Goal: Information Seeking & Learning: Learn about a topic

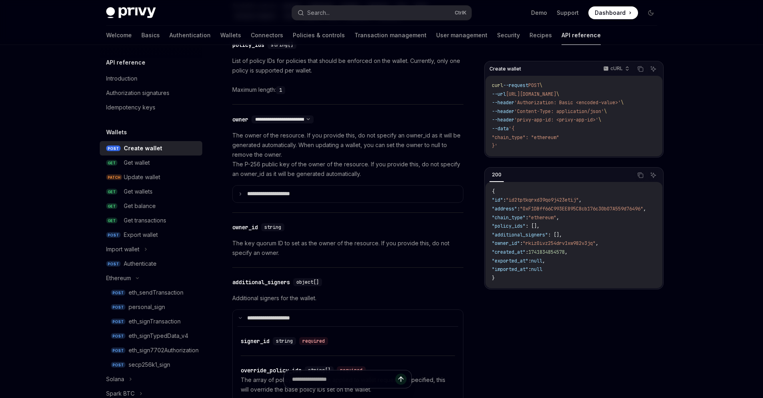
click at [705, 133] on div "Privy Docs home page Search... Ctrl K Demo Support Dashboard Dashboard Search..…" at bounding box center [381, 346] width 763 height 1559
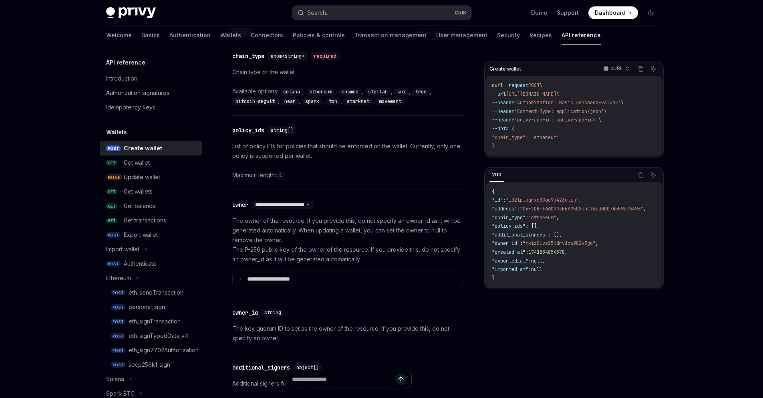
scroll to position [385, 0]
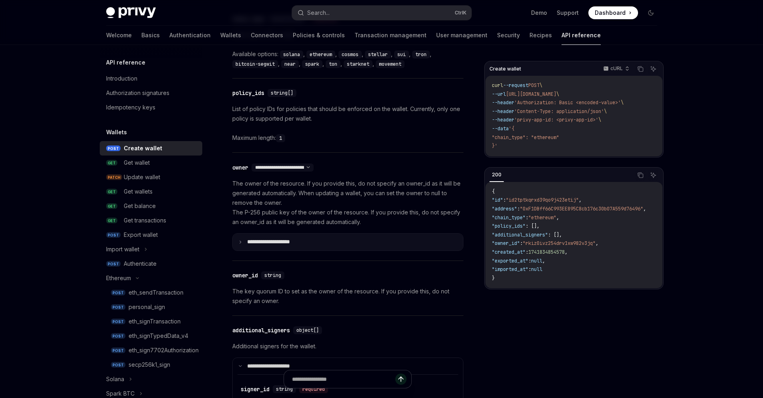
click at [244, 243] on summary "**********" at bounding box center [348, 242] width 230 height 17
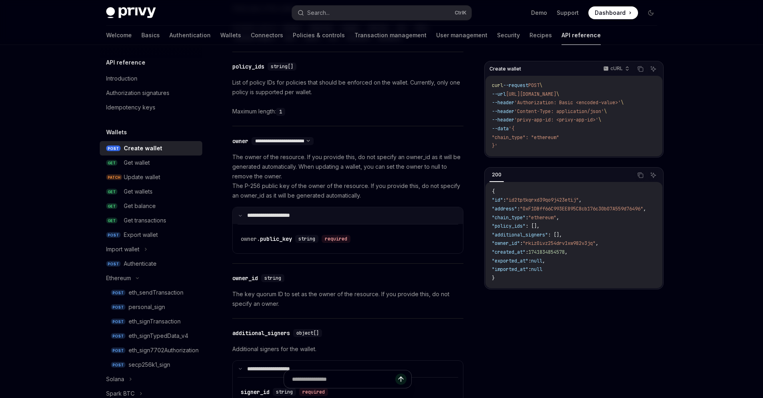
scroll to position [410, 0]
click at [239, 216] on icon at bounding box center [240, 216] width 4 height 4
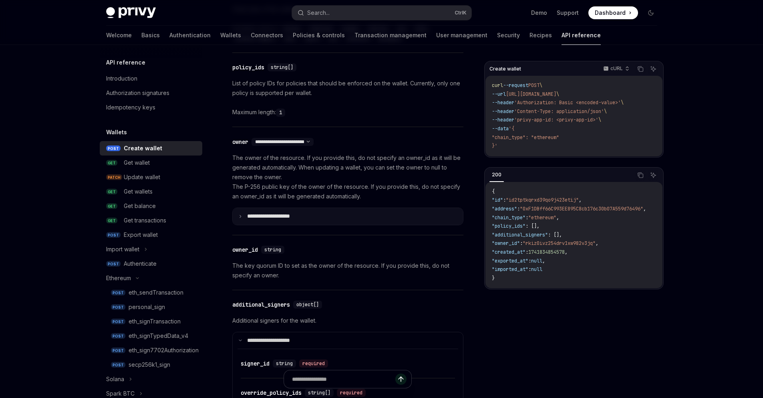
click at [241, 215] on icon at bounding box center [240, 216] width 4 height 4
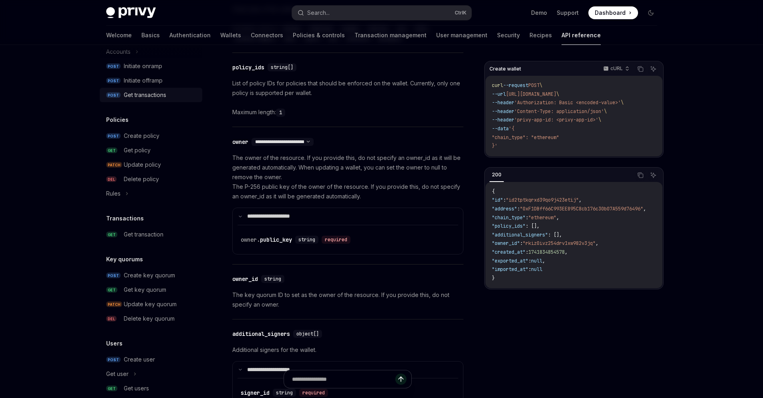
scroll to position [481, 0]
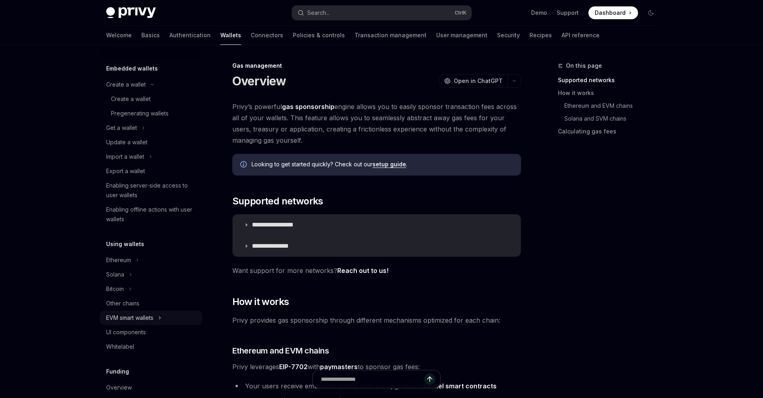
scroll to position [31, 0]
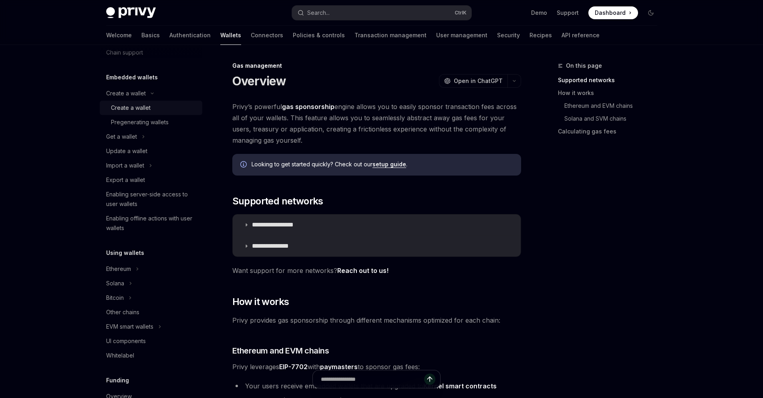
click at [132, 107] on div "Create a wallet" at bounding box center [131, 108] width 40 height 10
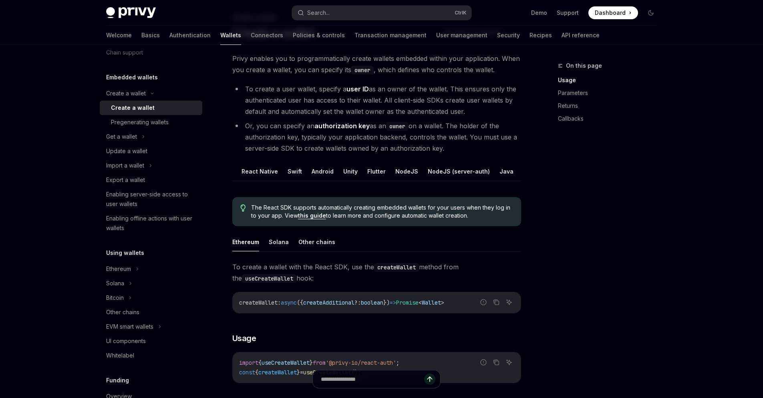
scroll to position [0, 35]
click at [508, 171] on button "REST API" at bounding box center [517, 171] width 25 height 19
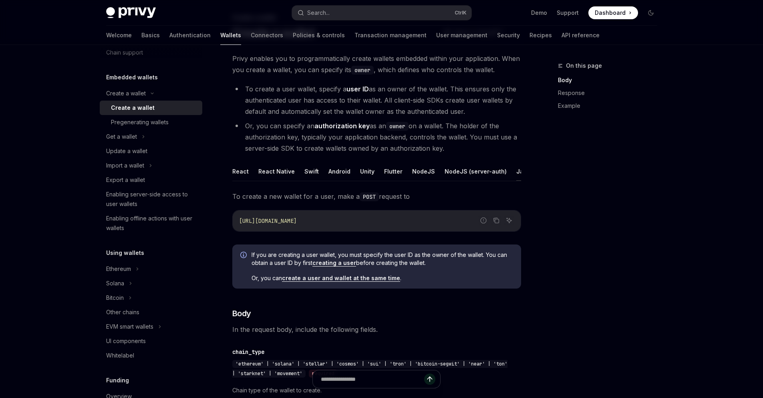
click at [519, 171] on button "Java" at bounding box center [523, 171] width 14 height 19
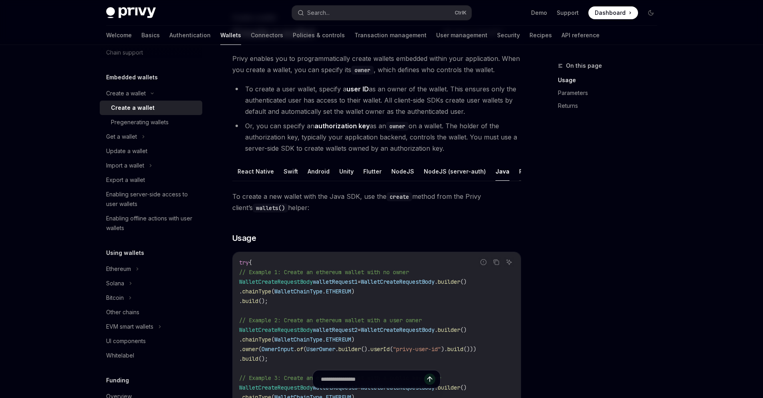
scroll to position [0, 35]
click at [509, 172] on button "REST API" at bounding box center [517, 171] width 25 height 19
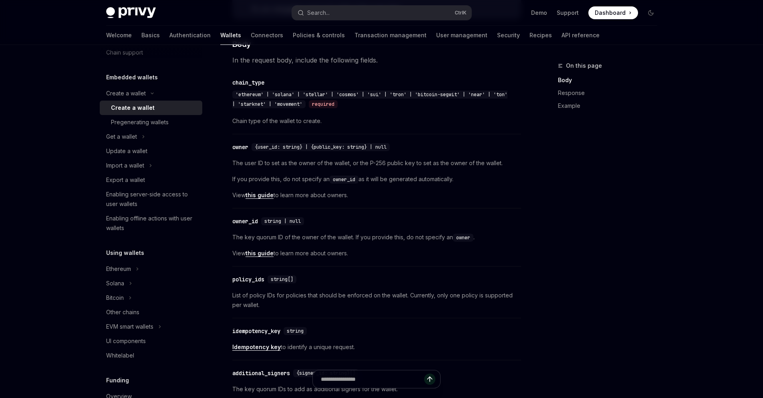
scroll to position [336, 0]
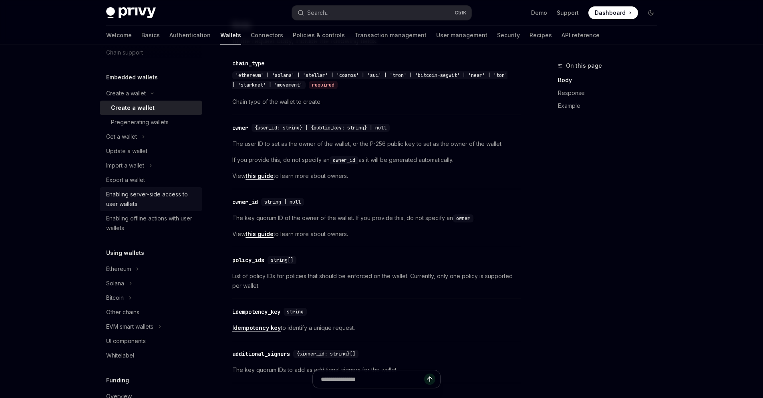
click at [146, 194] on div "Enabling server-side access to user wallets" at bounding box center [151, 198] width 91 height 19
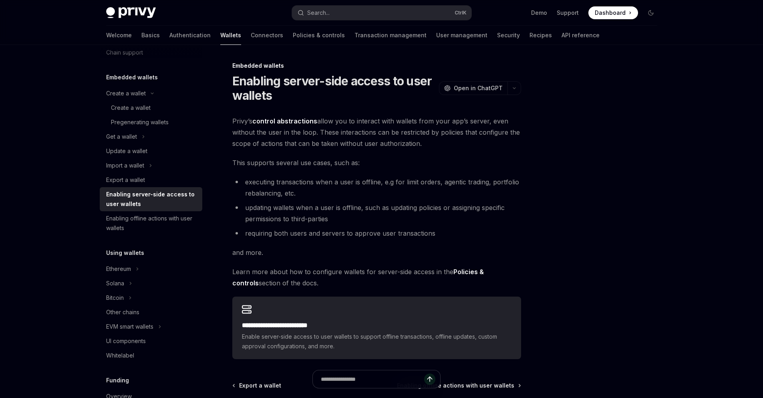
type textarea "*"
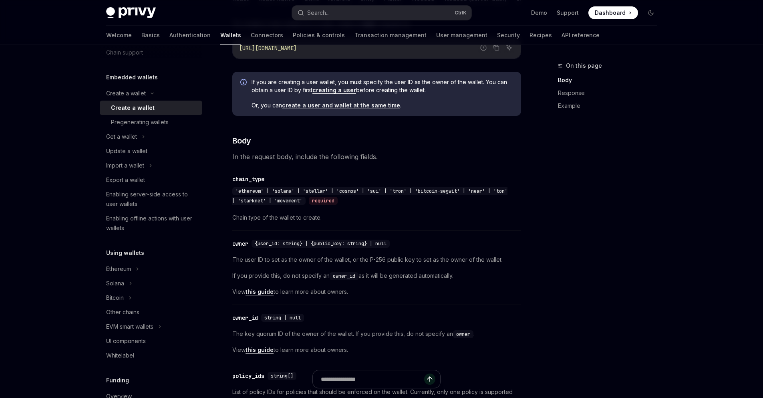
scroll to position [205, 0]
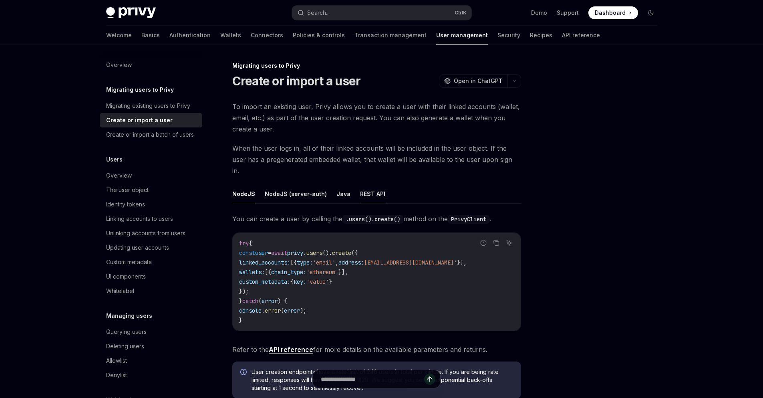
click at [367, 184] on button "REST API" at bounding box center [372, 193] width 25 height 19
type textarea "*"
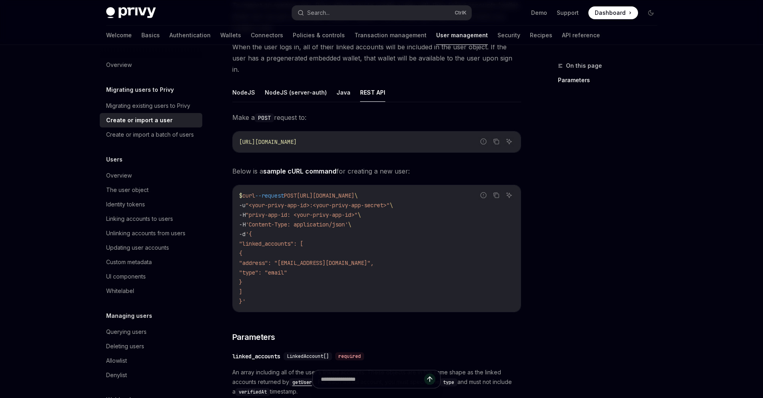
scroll to position [96, 0]
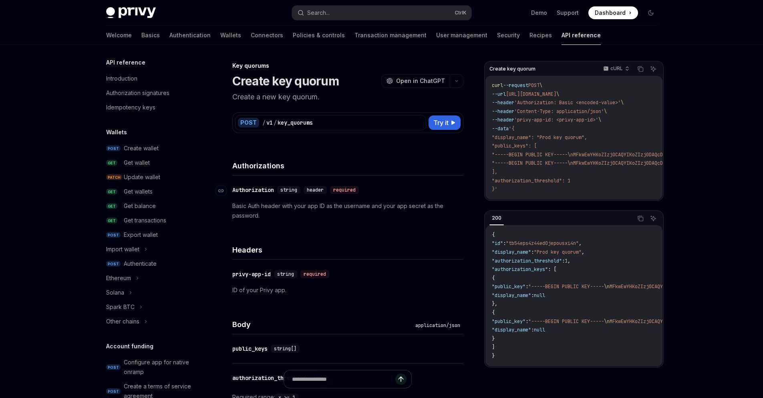
scroll to position [427, 0]
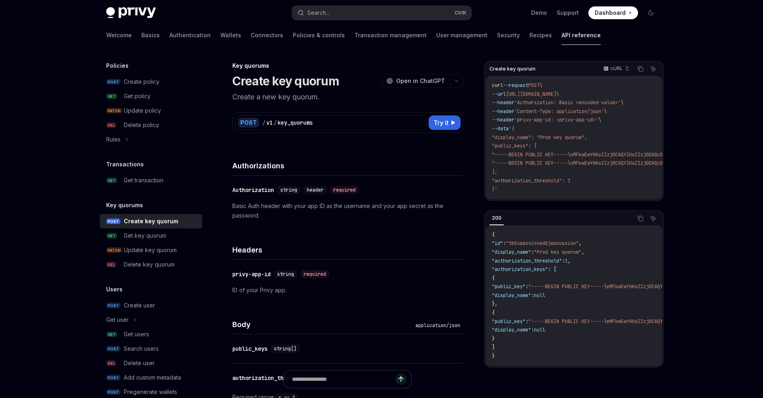
drag, startPoint x: 505, startPoint y: 199, endPoint x: 558, endPoint y: 198, distance: 52.9
click at [558, 198] on div "curl --request POST \ --url https://api.privy.io/v1/key_quorums \ --header 'Aut…" at bounding box center [573, 138] width 177 height 124
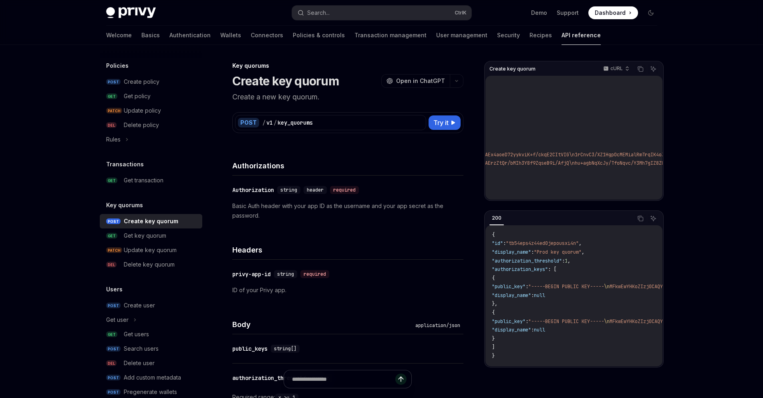
scroll to position [0, 182]
click at [150, 235] on div "Get key quorum" at bounding box center [145, 236] width 42 height 10
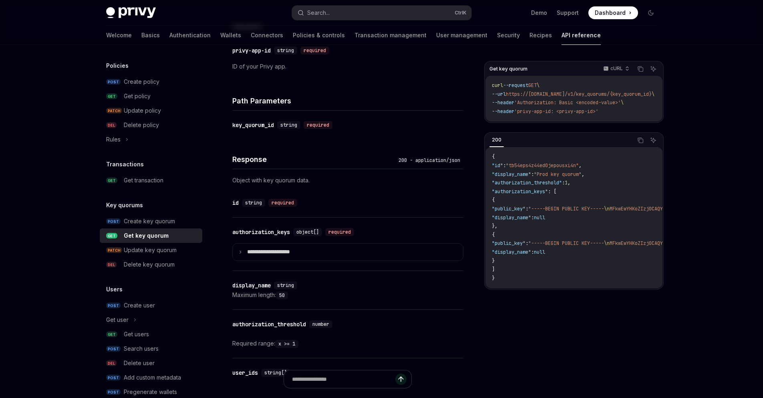
scroll to position [240, 0]
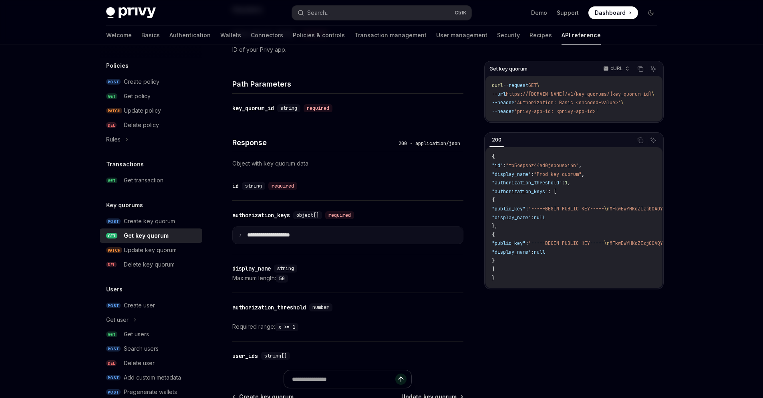
click at [241, 238] on summary "**********" at bounding box center [348, 235] width 230 height 17
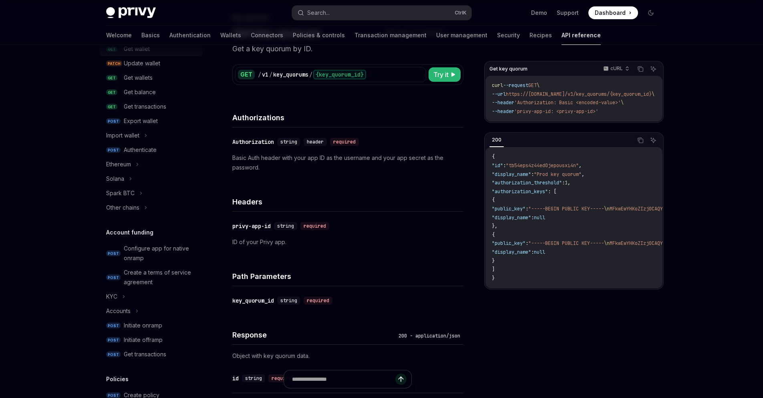
scroll to position [192, 0]
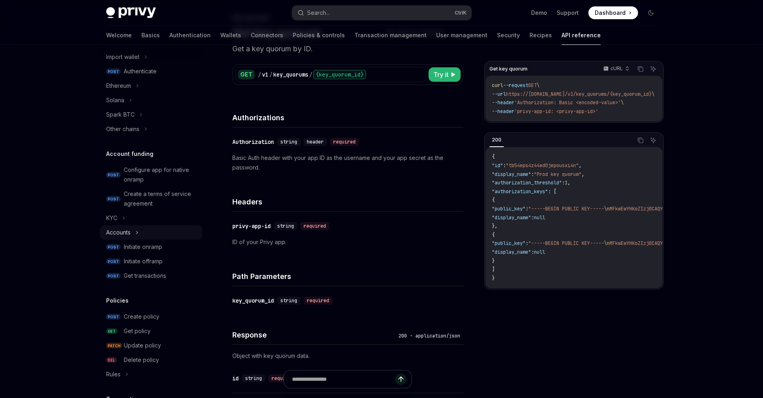
click at [133, 233] on div "Accounts" at bounding box center [151, 232] width 103 height 14
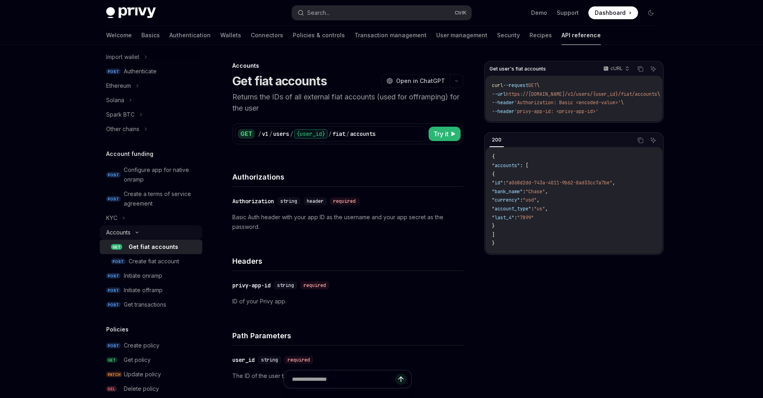
click at [137, 234] on icon at bounding box center [137, 232] width 10 height 3
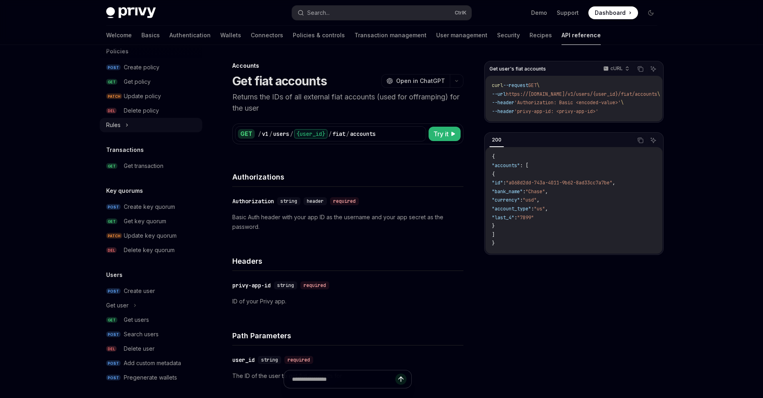
scroll to position [444, 0]
click at [160, 203] on div "Create key quorum" at bounding box center [149, 204] width 51 height 10
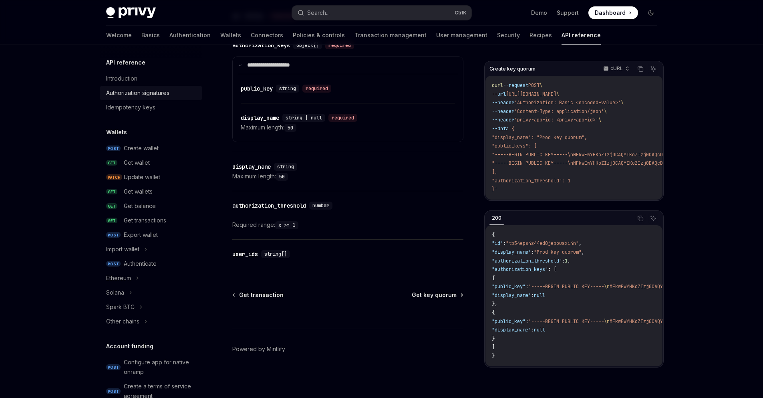
click at [154, 92] on div "Authorization signatures" at bounding box center [137, 93] width 63 height 10
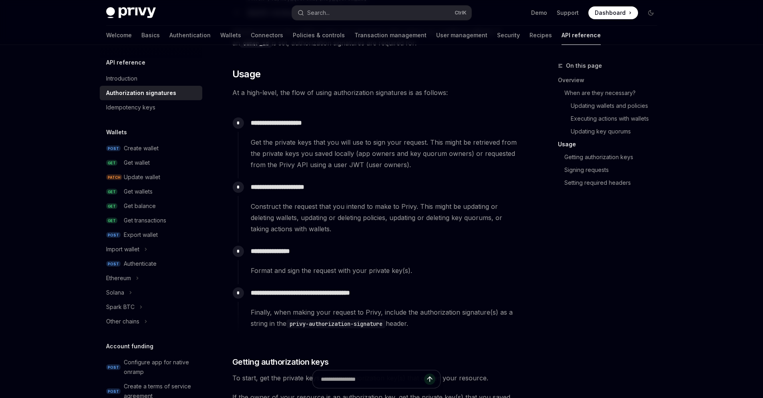
scroll to position [721, 0]
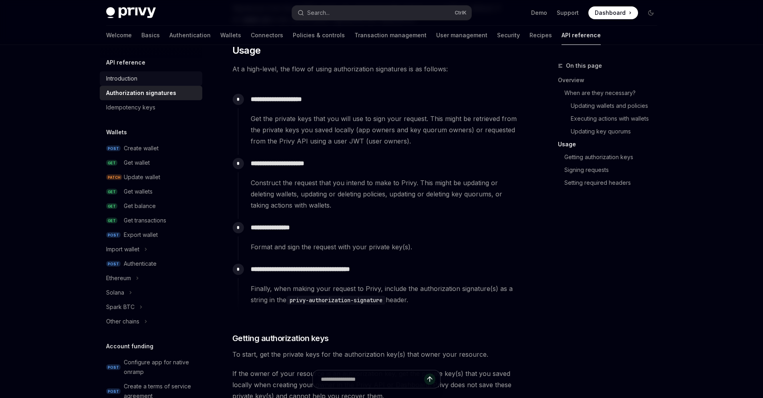
click at [137, 81] on div "Introduction" at bounding box center [121, 79] width 31 height 10
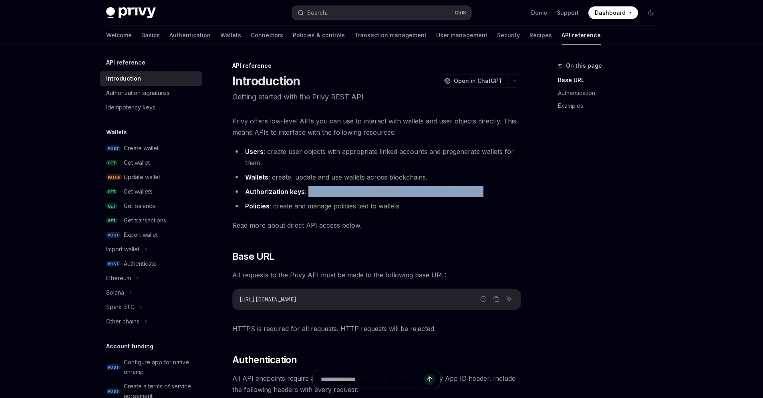
drag, startPoint x: 306, startPoint y: 193, endPoint x: 491, endPoint y: 189, distance: 184.7
click at [491, 189] on li "Authorization keys : create and manage authorization keys to manage wallets." at bounding box center [376, 191] width 289 height 11
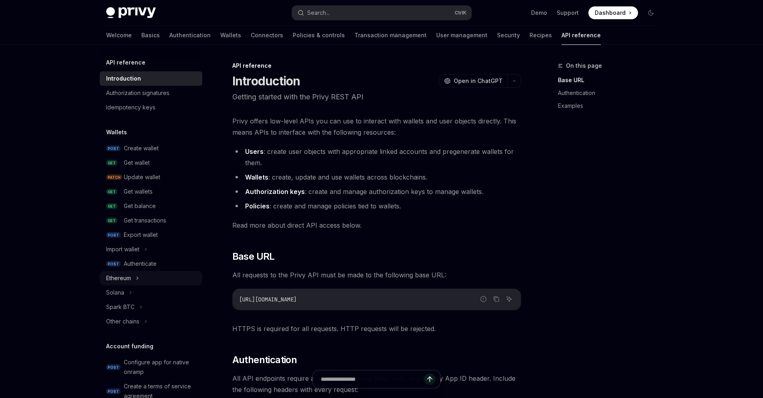
click at [134, 277] on div "Ethereum" at bounding box center [151, 278] width 103 height 14
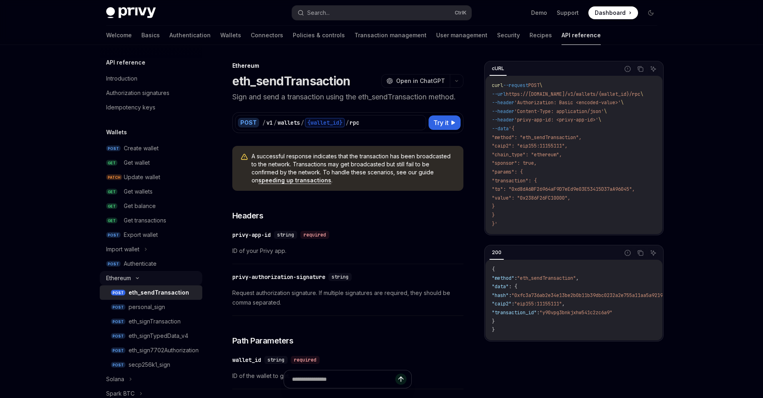
click at [134, 277] on icon at bounding box center [138, 277] width 10 height 3
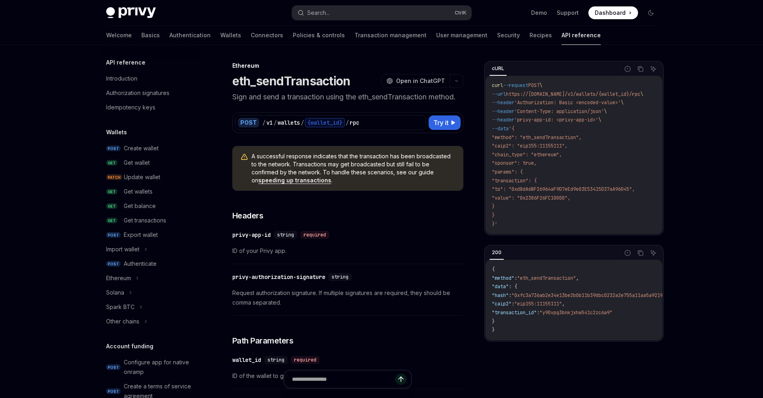
click at [121, 62] on h5 "API reference" at bounding box center [125, 63] width 39 height 10
click at [120, 83] on div "Introduction" at bounding box center [121, 79] width 31 height 10
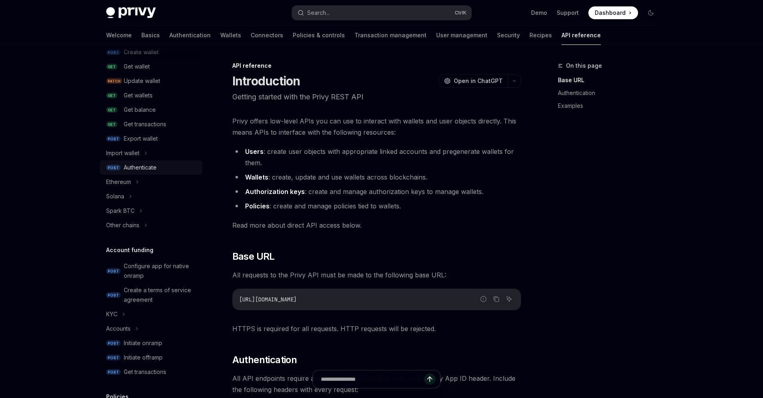
scroll to position [144, 0]
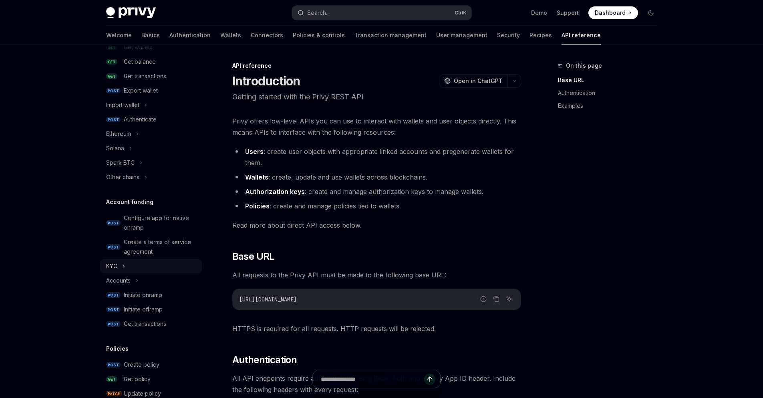
click at [124, 265] on icon at bounding box center [123, 266] width 3 height 10
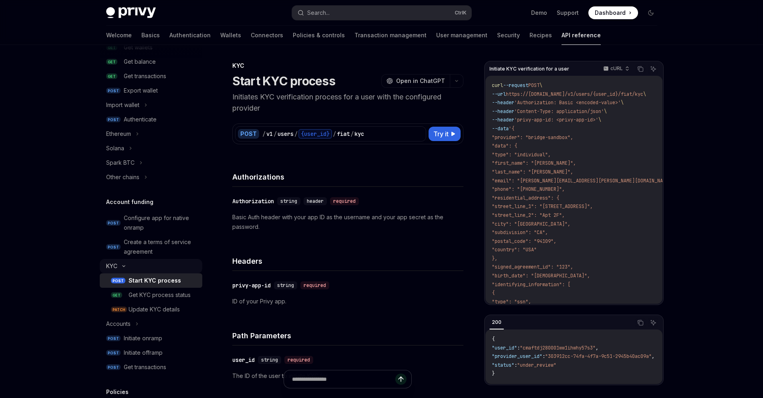
click at [124, 265] on icon at bounding box center [124, 265] width 10 height 3
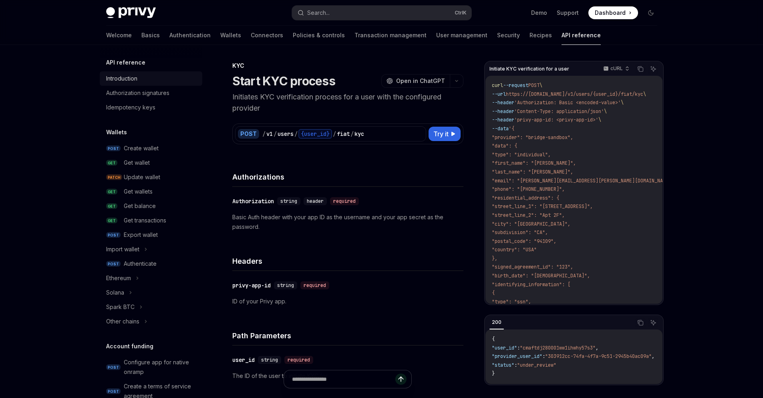
click at [126, 77] on div "Introduction" at bounding box center [121, 79] width 31 height 10
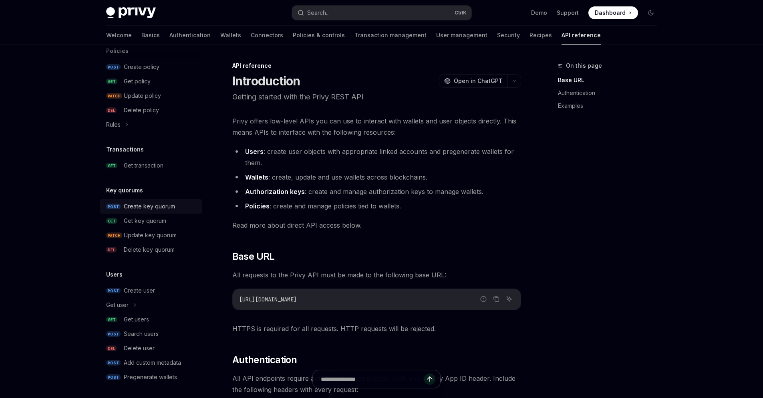
scroll to position [444, 0]
click at [155, 205] on div "Create key quorum" at bounding box center [149, 204] width 51 height 10
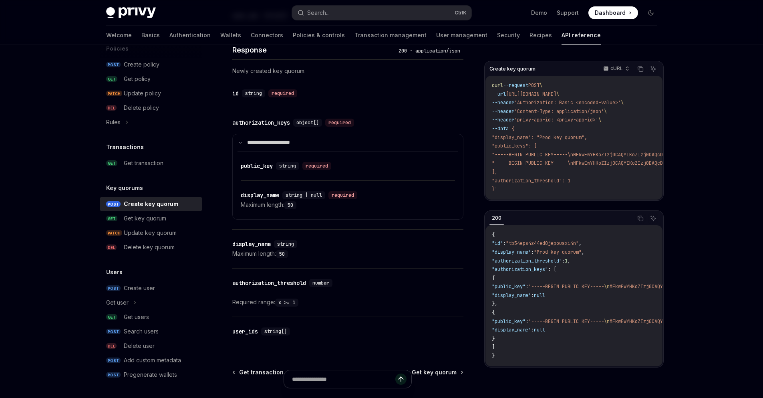
scroll to position [385, 0]
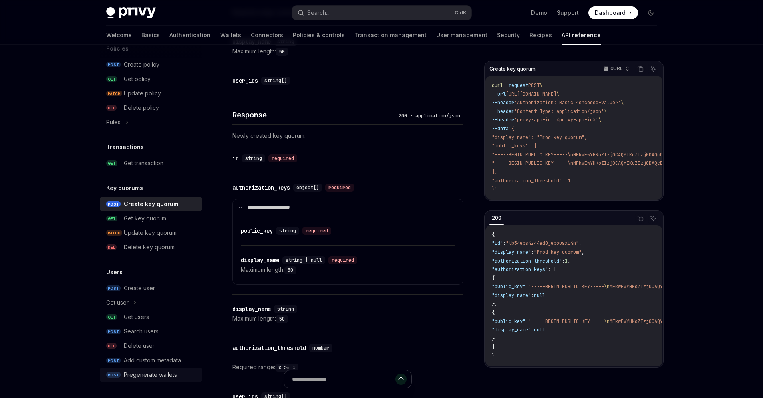
click at [147, 375] on div "Pregenerate wallets" at bounding box center [150, 375] width 53 height 10
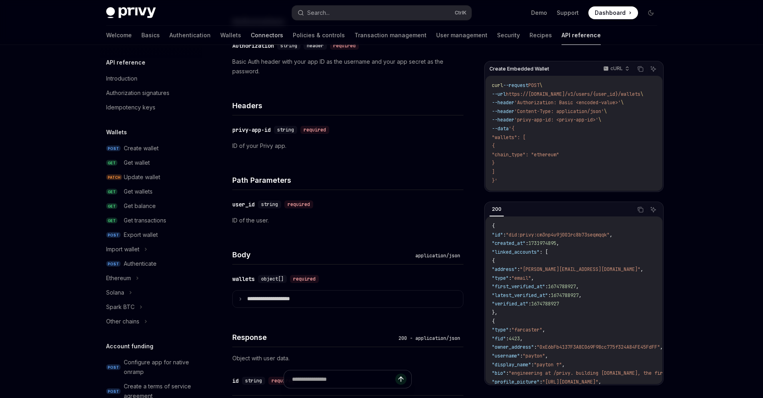
click at [251, 31] on link "Connectors" at bounding box center [267, 35] width 32 height 19
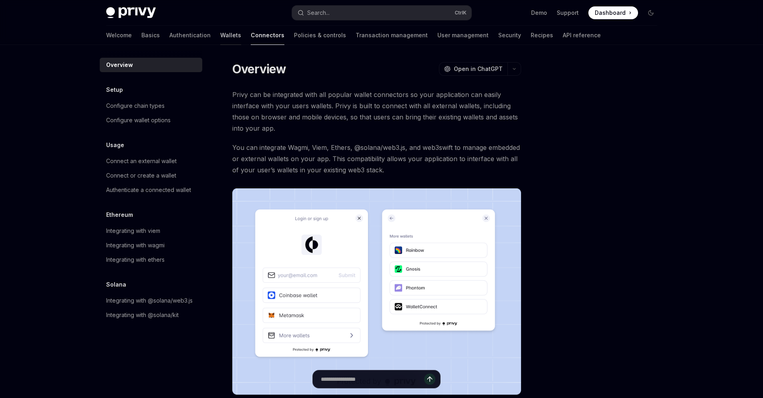
click at [220, 37] on link "Wallets" at bounding box center [230, 35] width 21 height 19
type textarea "*"
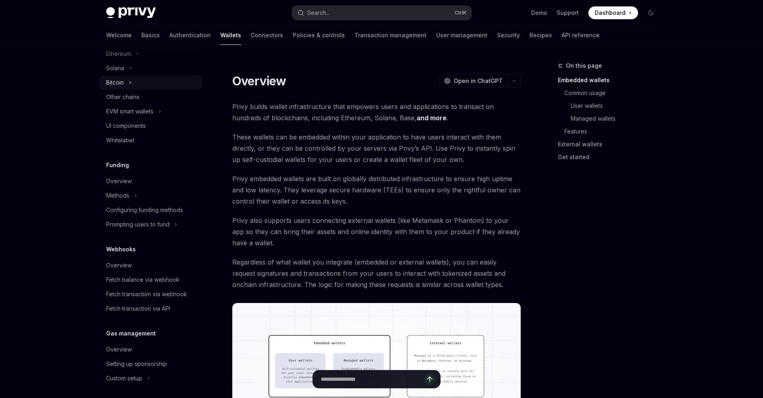
scroll to position [240, 0]
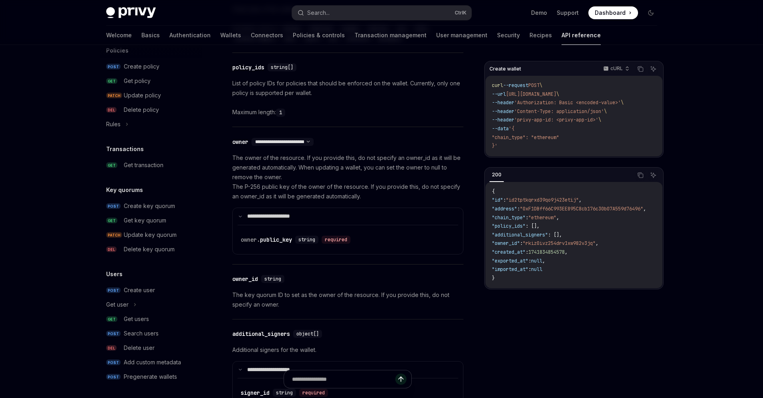
scroll to position [531, 0]
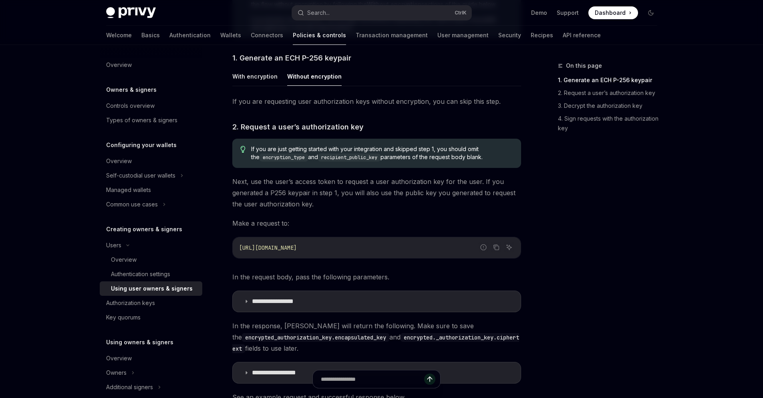
scroll to position [430, 0]
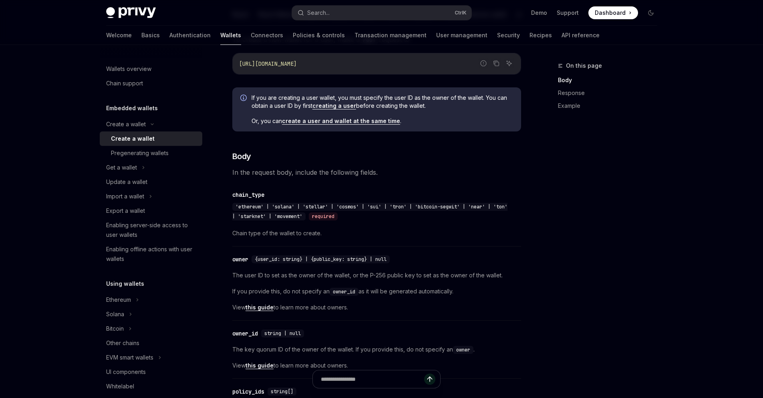
scroll to position [31, 0]
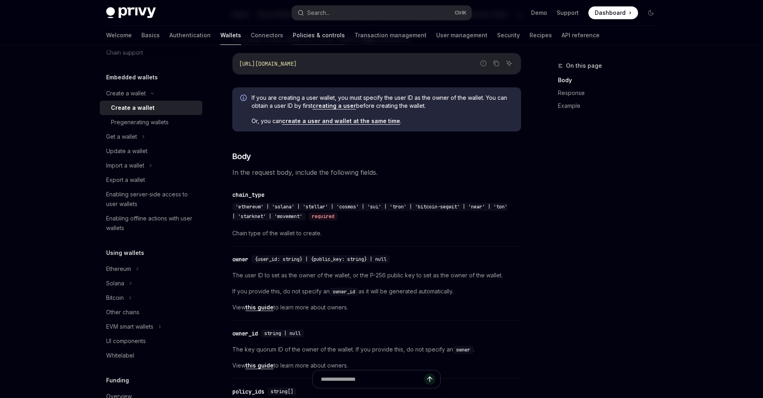
click at [293, 34] on link "Policies & controls" at bounding box center [319, 35] width 52 height 19
type textarea "*"
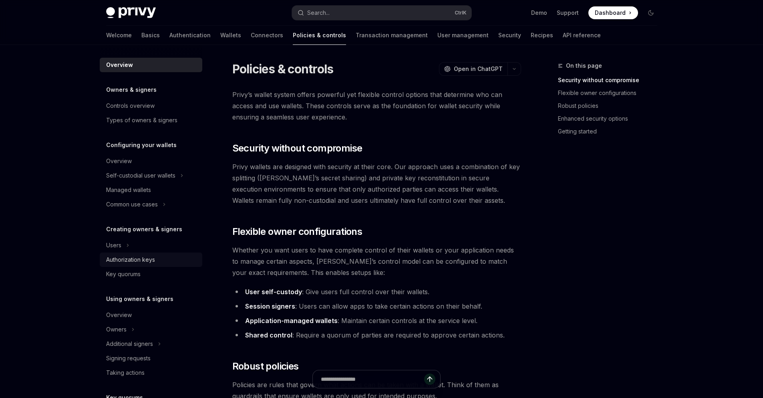
click at [133, 259] on div "Authorization keys" at bounding box center [130, 260] width 49 height 10
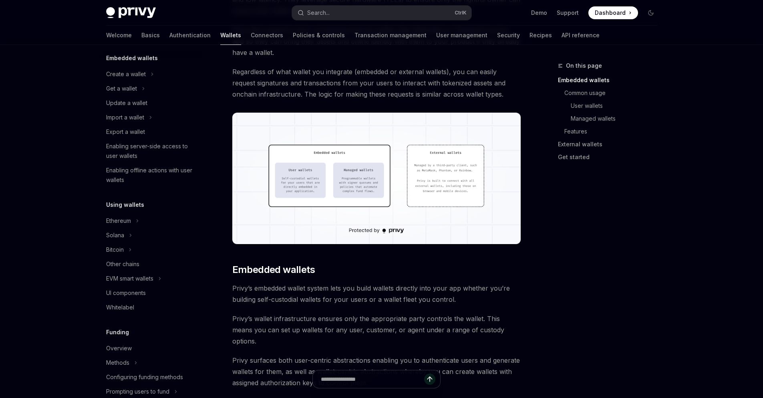
scroll to position [192, 0]
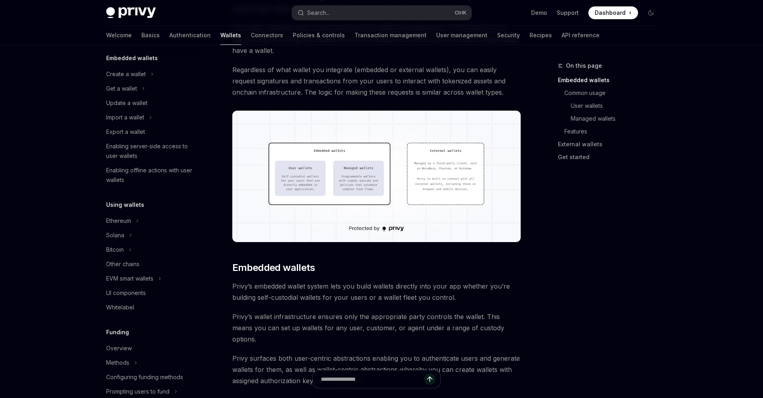
click at [340, 189] on img at bounding box center [376, 176] width 289 height 131
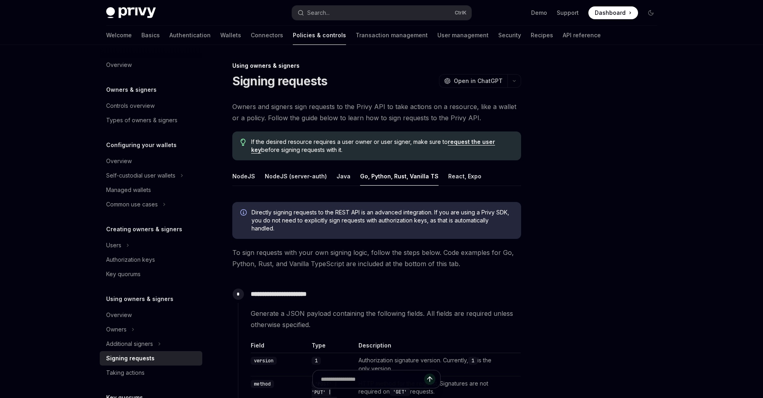
scroll to position [166, 0]
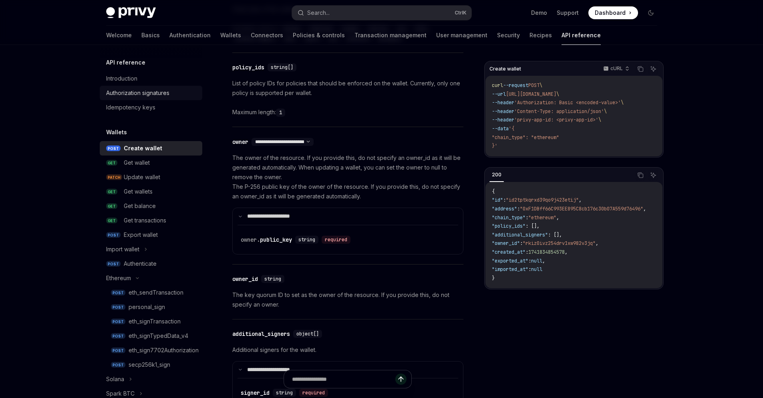
click at [157, 91] on div "Authorization signatures" at bounding box center [137, 93] width 63 height 10
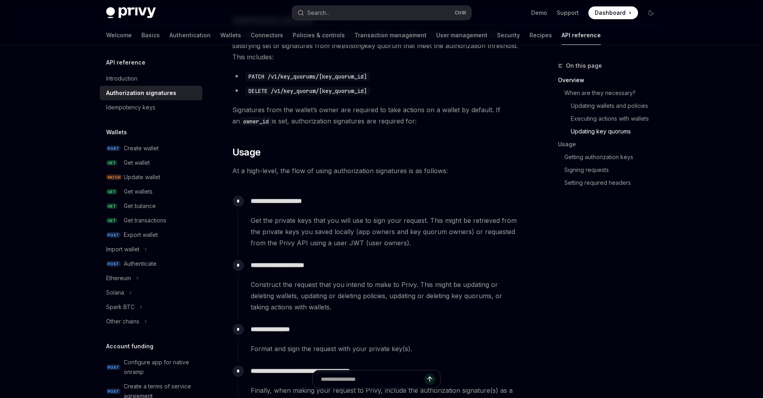
scroll to position [625, 0]
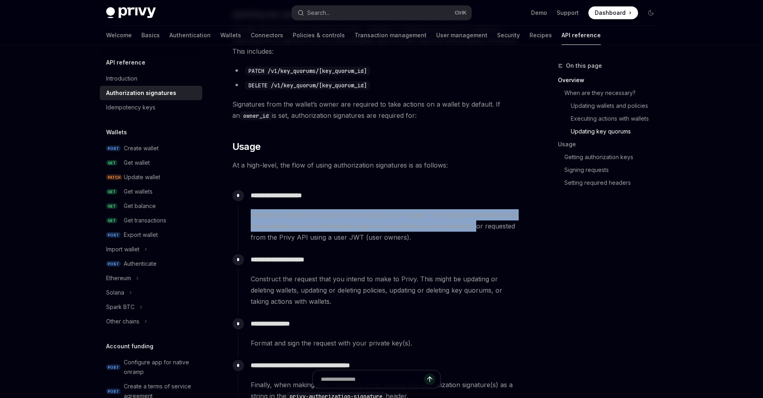
drag, startPoint x: 472, startPoint y: 224, endPoint x: 245, endPoint y: 219, distance: 226.8
click at [245, 219] on div "**********" at bounding box center [379, 215] width 283 height 56
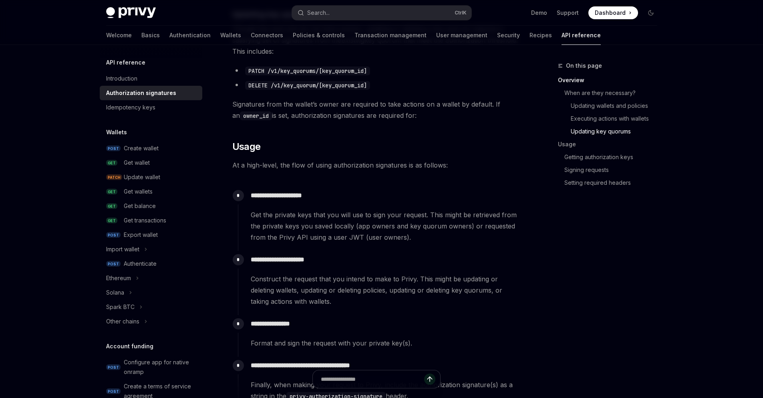
click at [527, 237] on div "On this page Overview When are they necessary? Updating wallets and policies Ex…" at bounding box center [382, 240] width 564 height 1641
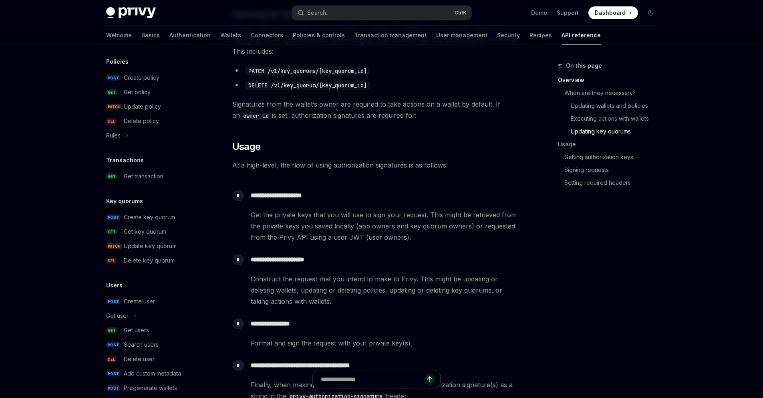
scroll to position [433, 0]
click at [156, 213] on div "Create key quorum" at bounding box center [149, 216] width 51 height 10
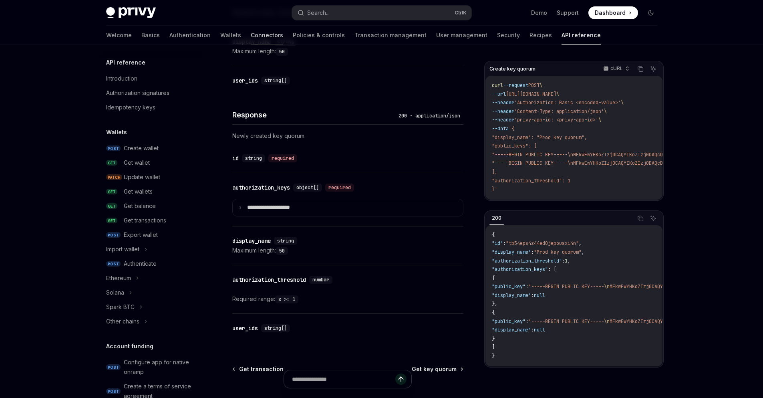
click at [251, 36] on link "Connectors" at bounding box center [267, 35] width 32 height 19
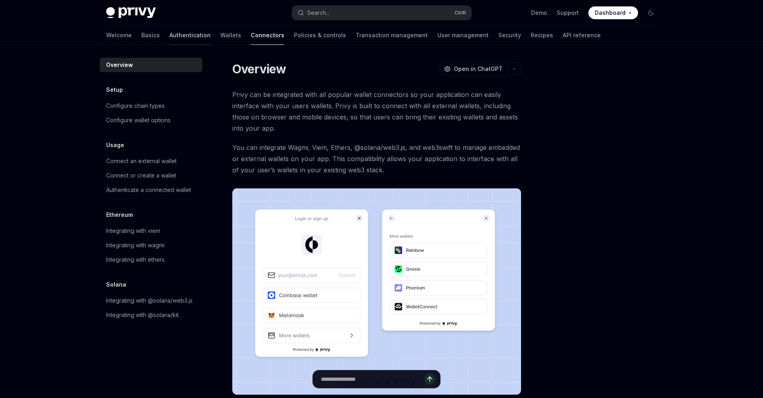
click at [169, 34] on link "Authentication" at bounding box center [189, 35] width 41 height 19
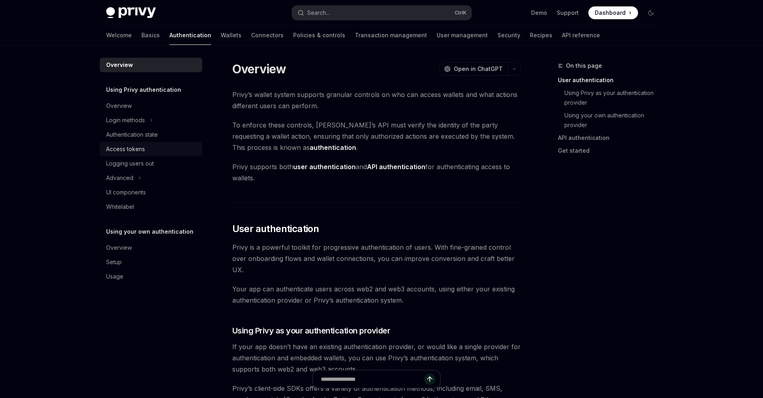
click at [159, 148] on div "Access tokens" at bounding box center [151, 149] width 91 height 10
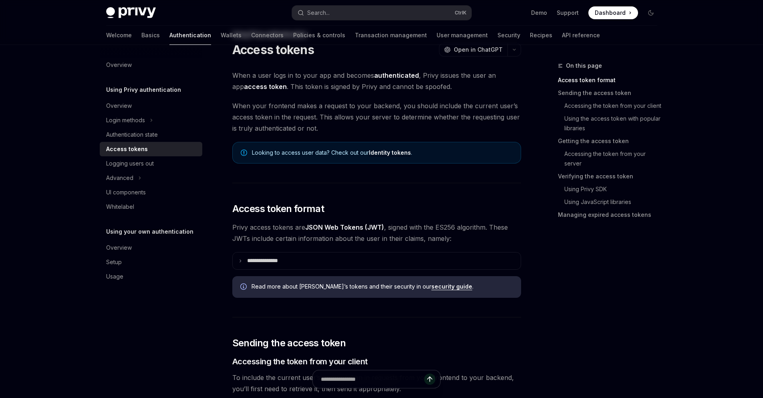
scroll to position [48, 0]
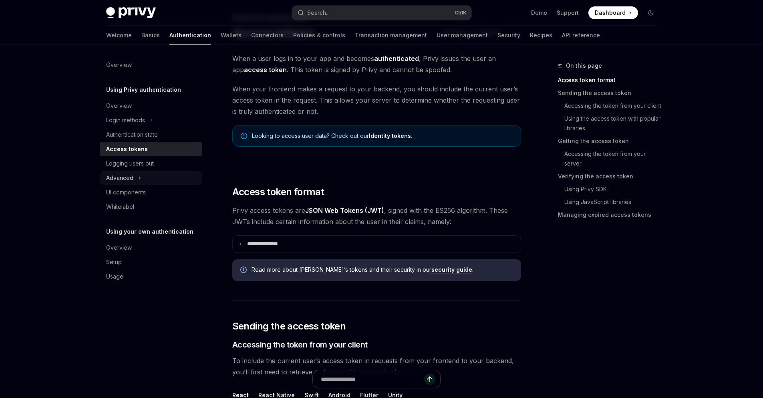
click at [139, 178] on icon at bounding box center [139, 178] width 3 height 10
click at [139, 178] on icon at bounding box center [140, 177] width 2 height 1
click at [221, 30] on link "Wallets" at bounding box center [231, 35] width 21 height 19
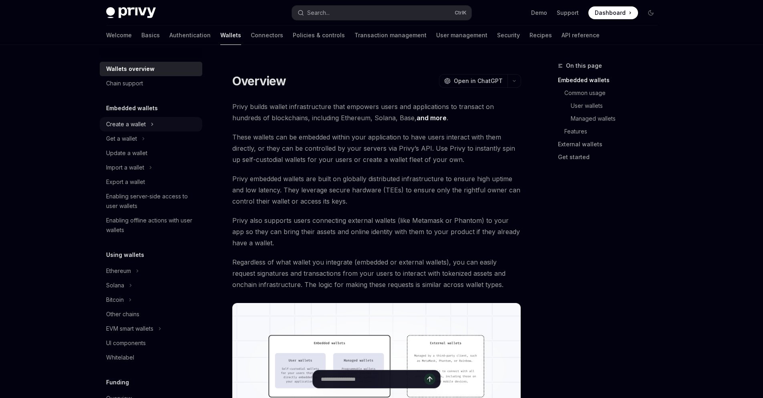
click at [152, 124] on icon at bounding box center [152, 124] width 3 height 10
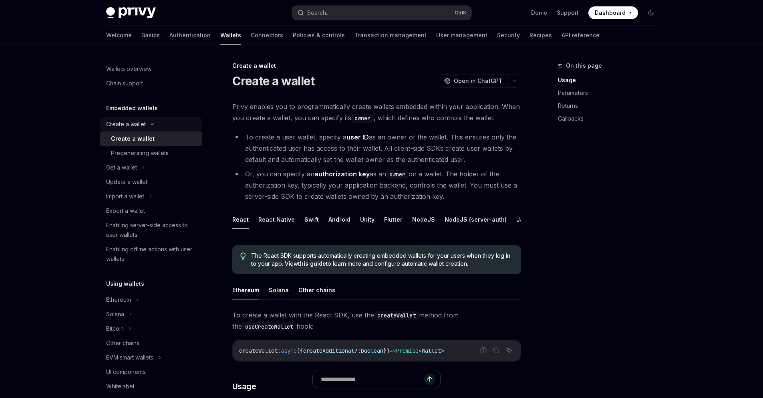
click at [151, 123] on icon at bounding box center [152, 124] width 10 height 3
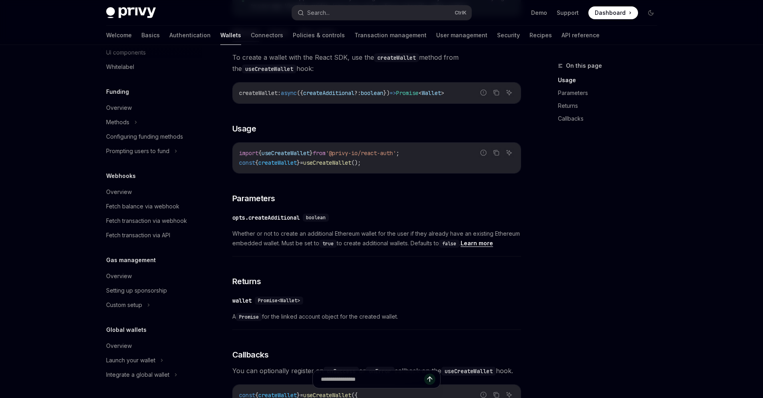
scroll to position [288, 0]
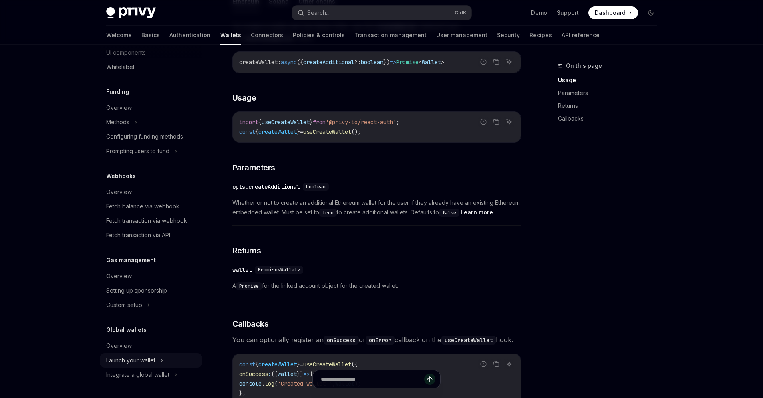
click at [164, 361] on div "Launch your wallet" at bounding box center [151, 360] width 103 height 14
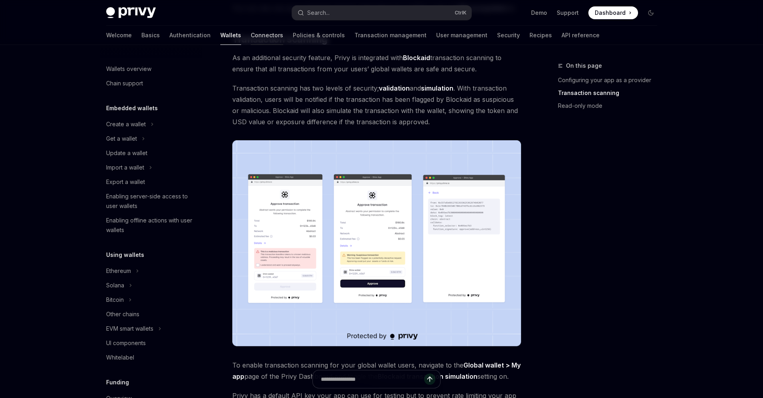
click at [251, 36] on link "Connectors" at bounding box center [267, 35] width 32 height 19
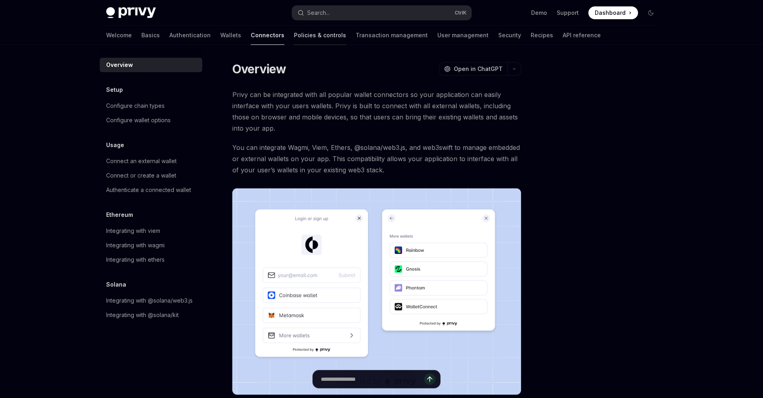
click at [294, 41] on link "Policies & controls" at bounding box center [320, 35] width 52 height 19
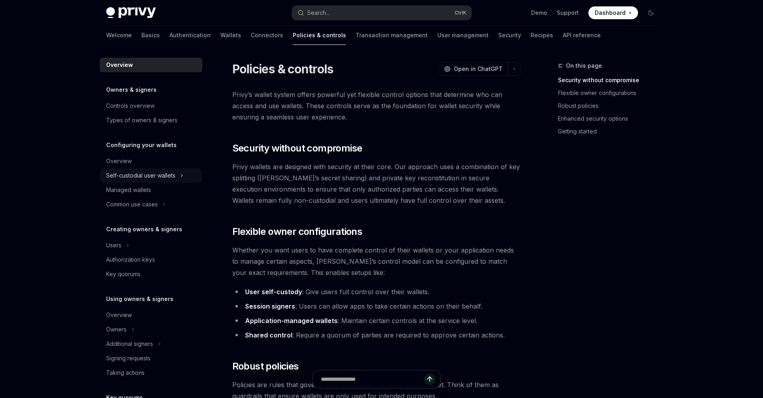
click at [180, 173] on div "Self-custodial user wallets" at bounding box center [151, 175] width 103 height 14
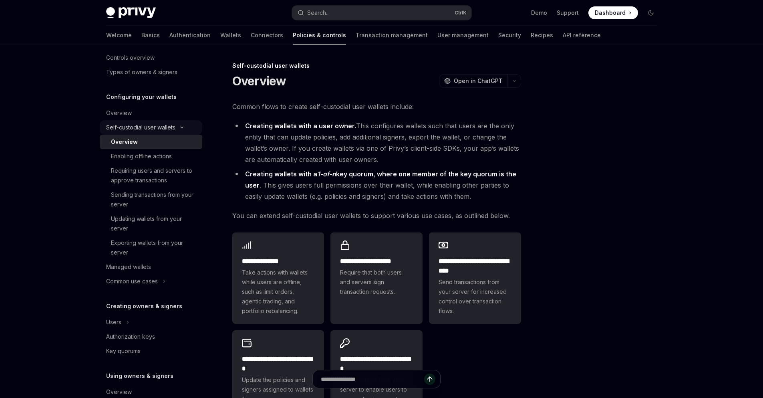
scroll to position [96, 0]
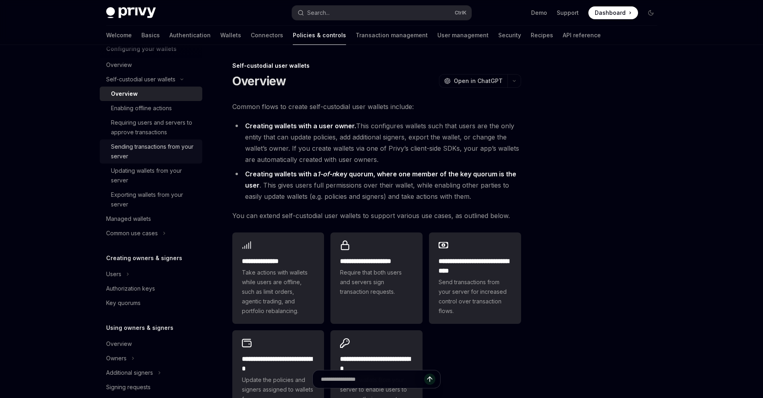
click at [164, 149] on div "Sending transactions from your server" at bounding box center [154, 151] width 87 height 19
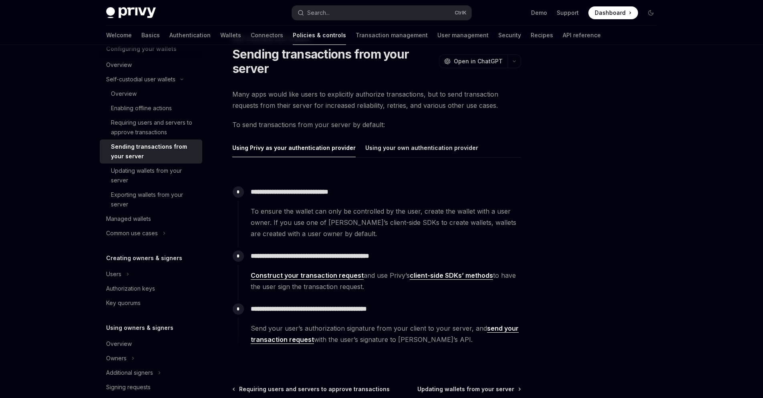
scroll to position [96, 0]
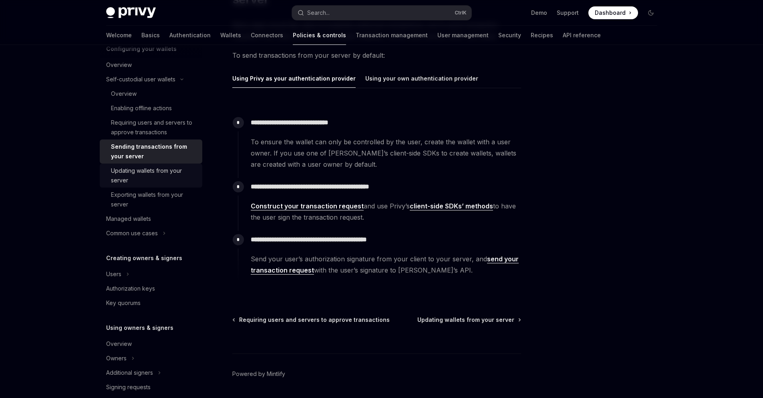
click at [157, 172] on div "Updating wallets from your server" at bounding box center [154, 175] width 87 height 19
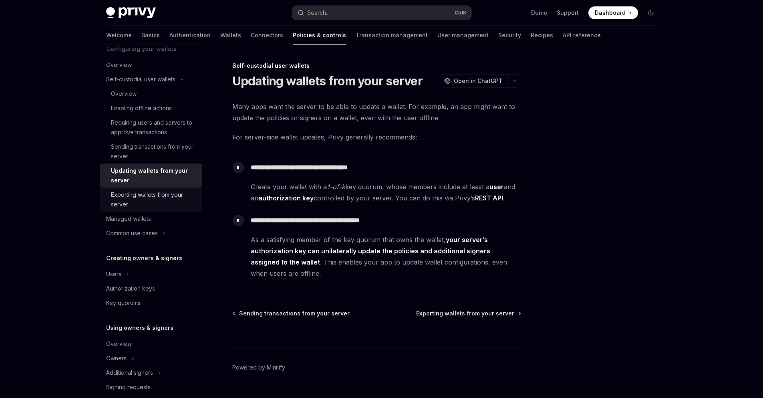
click at [154, 196] on div "Exporting wallets from your server" at bounding box center [154, 199] width 87 height 19
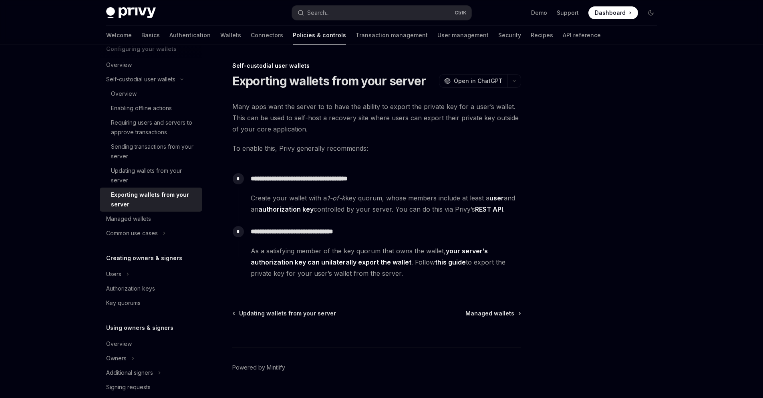
scroll to position [18, 0]
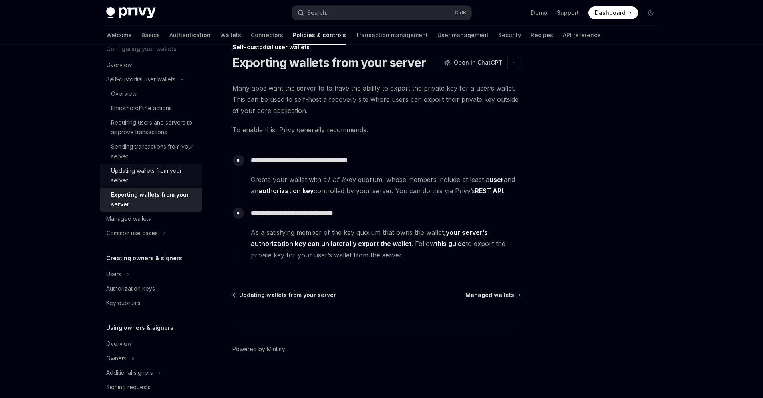
click at [152, 171] on div "Updating wallets from your server" at bounding box center [154, 175] width 87 height 19
type textarea "*"
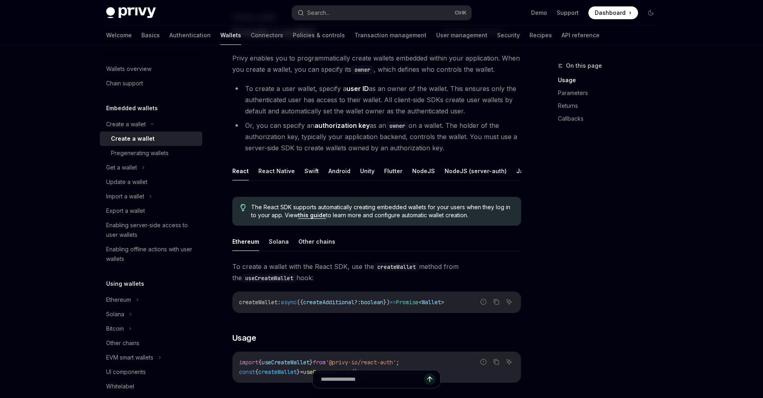
scroll to position [48, 0]
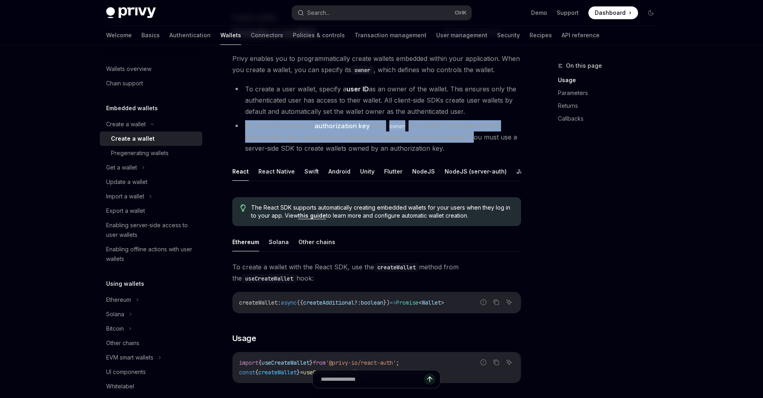
drag, startPoint x: 467, startPoint y: 137, endPoint x: 246, endPoint y: 125, distance: 221.9
click at [246, 125] on li "Or, you can specify an authorization key as an owner on a wallet. The holder of…" at bounding box center [376, 137] width 289 height 34
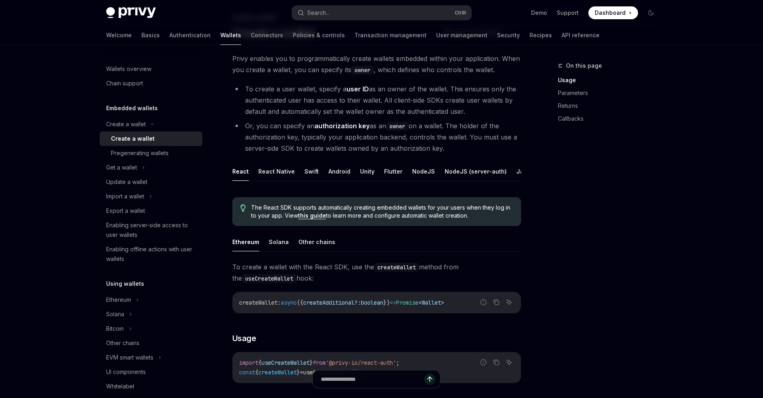
click at [553, 138] on div "On this page Usage Parameters Returns Callbacks" at bounding box center [603, 229] width 122 height 337
drag, startPoint x: 467, startPoint y: 137, endPoint x: 523, endPoint y: 144, distance: 56.1
click at [553, 149] on div "On this page Usage Parameters Returns Callbacks" at bounding box center [603, 229] width 122 height 337
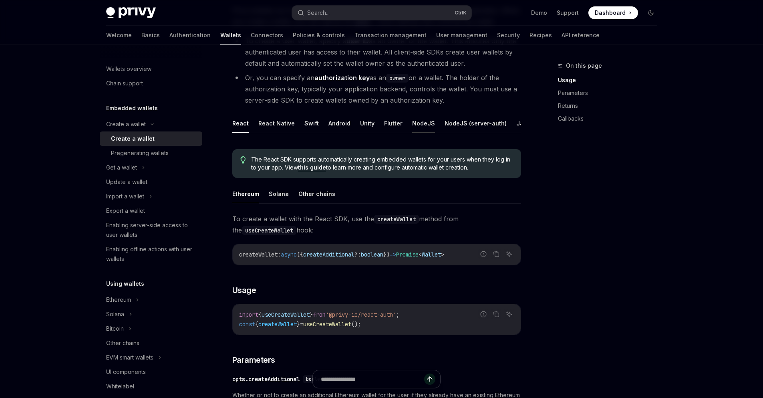
click at [417, 124] on button "NodeJS" at bounding box center [423, 123] width 23 height 19
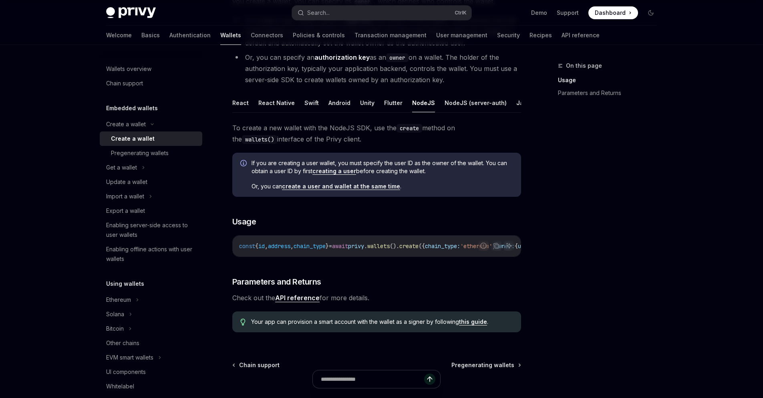
scroll to position [96, 0]
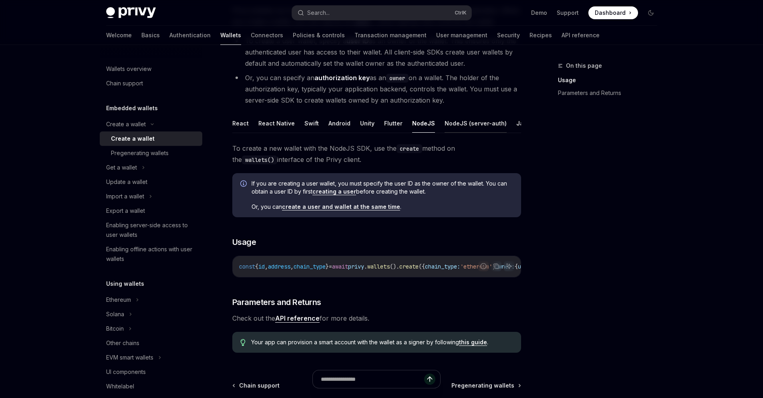
click at [456, 124] on button "NodeJS (server-auth)" at bounding box center [476, 123] width 62 height 19
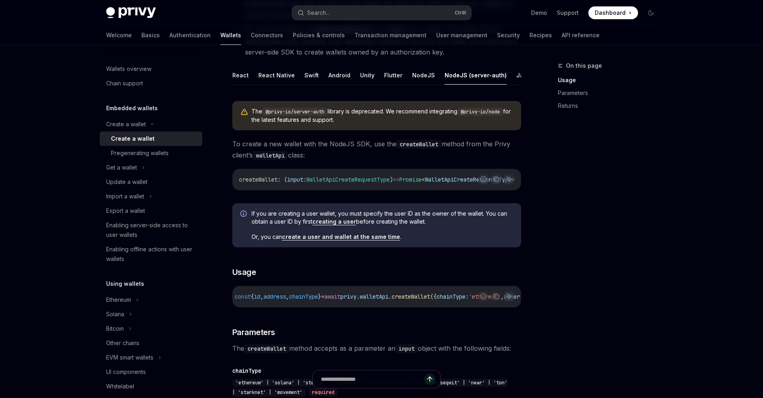
scroll to position [0, 35]
click at [505, 75] on button "REST API" at bounding box center [517, 75] width 25 height 19
type textarea "*"
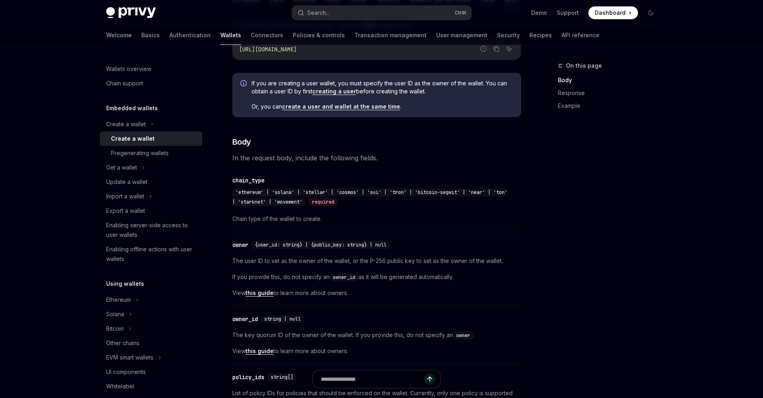
scroll to position [288, 0]
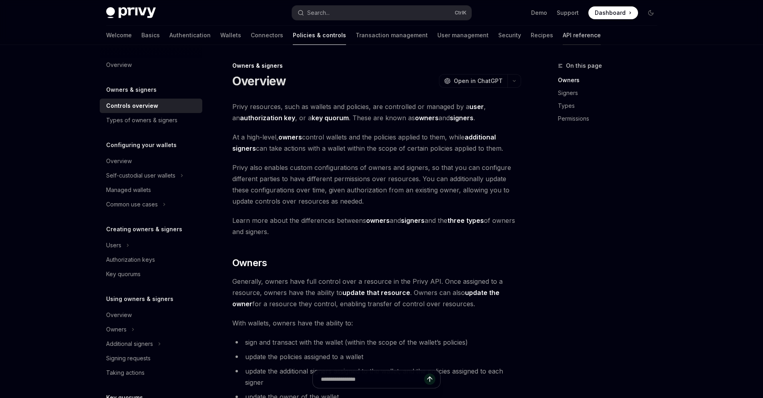
click at [563, 34] on link "API reference" at bounding box center [582, 35] width 38 height 19
type textarea "*"
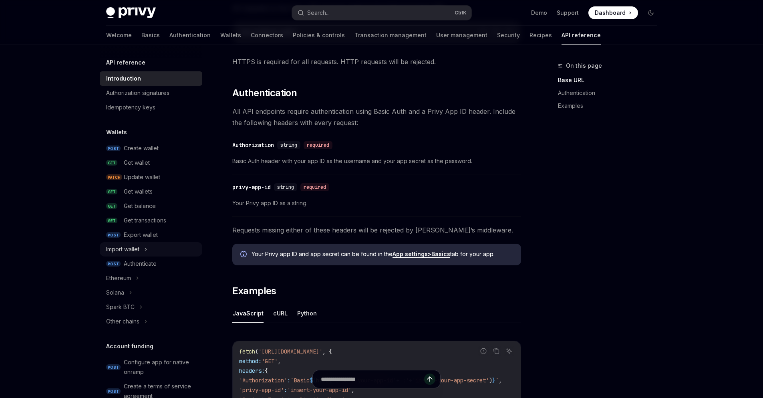
scroll to position [288, 0]
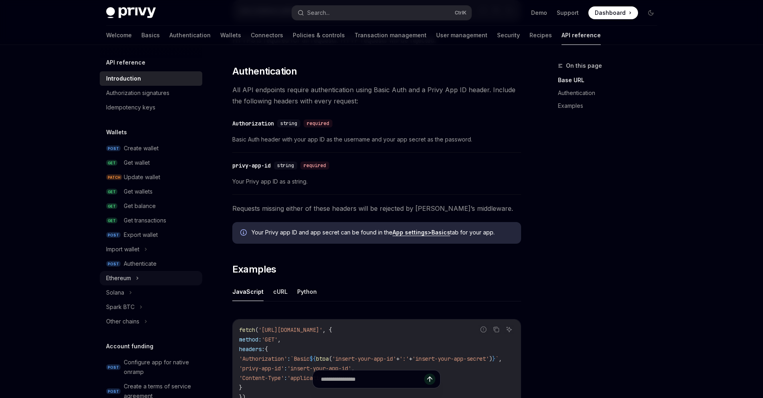
click at [132, 278] on div "Ethereum" at bounding box center [151, 278] width 103 height 14
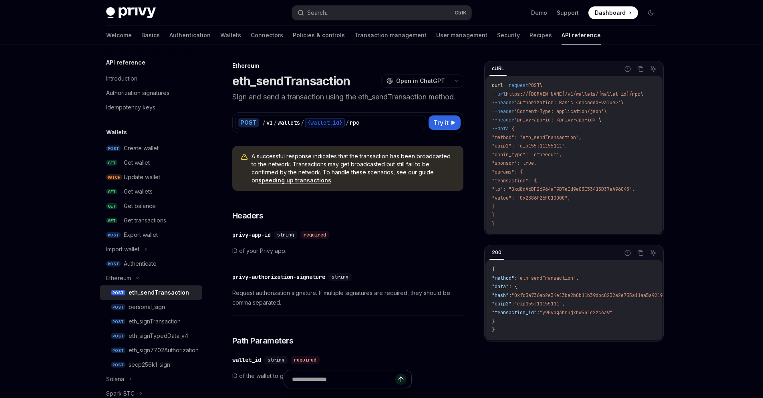
scroll to position [48, 0]
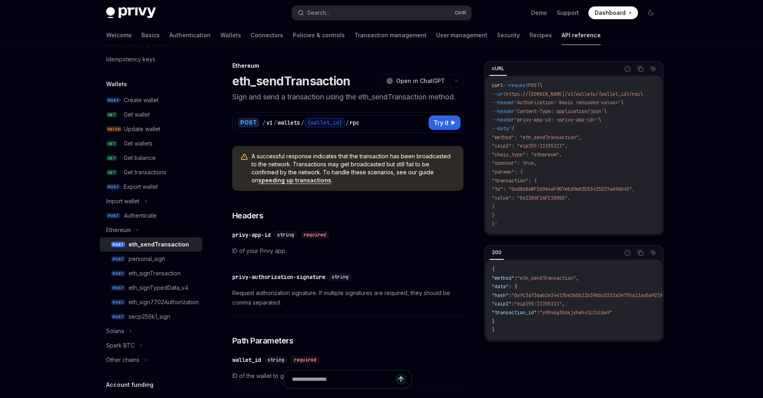
click at [146, 260] on div "personal_sign" at bounding box center [147, 259] width 36 height 10
type textarea "*"
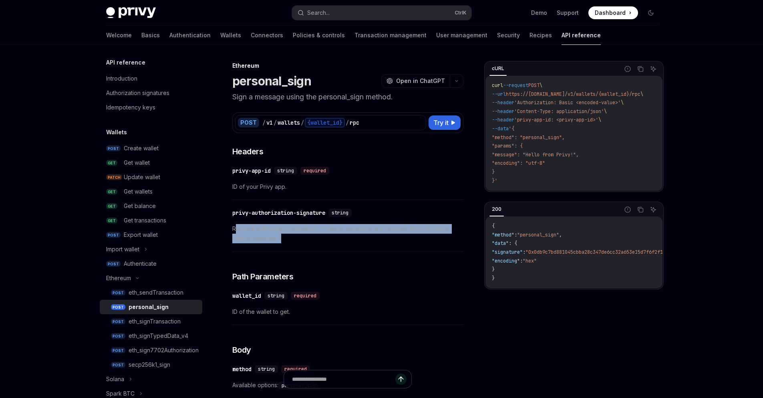
drag, startPoint x: 286, startPoint y: 241, endPoint x: 234, endPoint y: 227, distance: 53.3
click at [234, 227] on span "Request authorization signature. If multiple signatures are required, they shou…" at bounding box center [347, 233] width 231 height 19
click at [286, 236] on span "Request authorization signature. If multiple signatures are required, they shou…" at bounding box center [347, 233] width 231 height 19
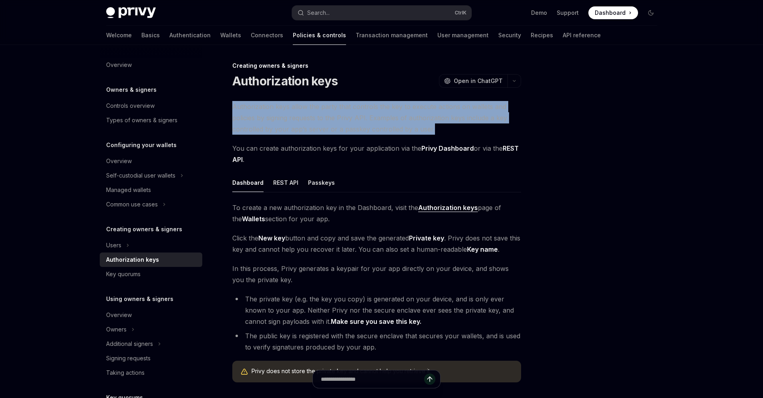
drag, startPoint x: 413, startPoint y: 129, endPoint x: 232, endPoint y: 107, distance: 182.8
click at [232, 107] on span "Authorization keys allow the party that controls the key to execute actions on …" at bounding box center [376, 118] width 289 height 34
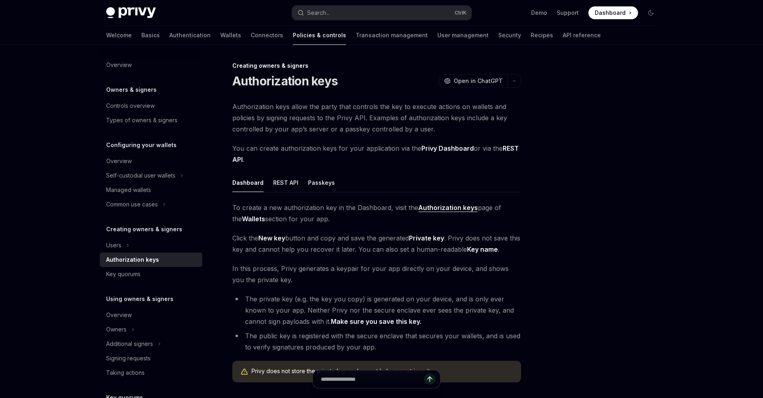
click at [548, 116] on div at bounding box center [603, 229] width 122 height 337
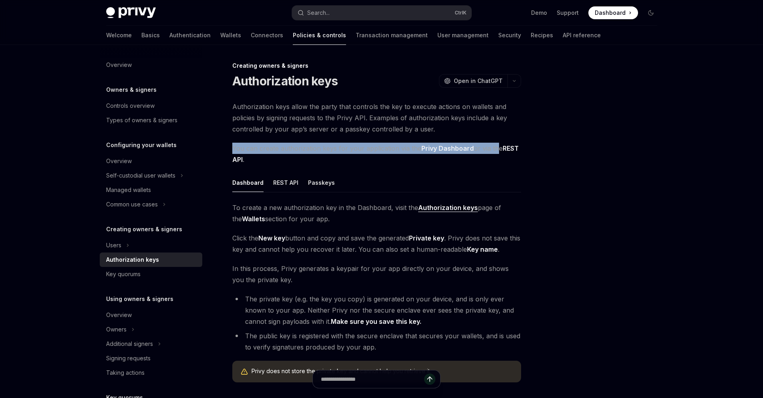
drag, startPoint x: 230, startPoint y: 147, endPoint x: 497, endPoint y: 150, distance: 267.6
click at [497, 150] on div "Creating owners & signers Authorization keys OpenAI Open in ChatGPT OpenAI Open…" at bounding box center [302, 289] width 442 height 457
click at [497, 150] on span "You can create authorization keys for your application via the Privy Dashboard …" at bounding box center [376, 154] width 289 height 22
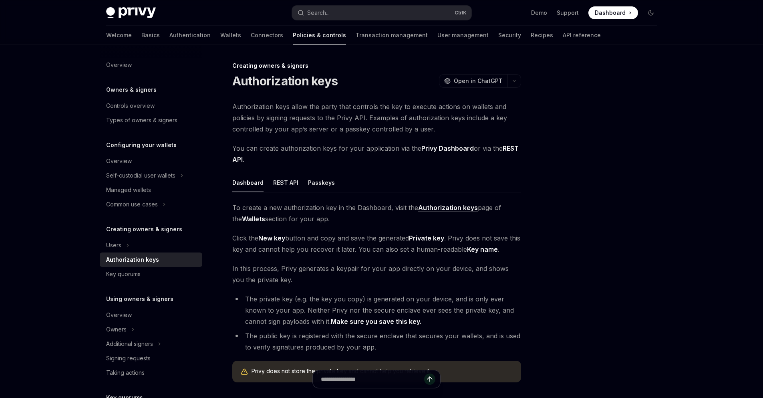
drag, startPoint x: 526, startPoint y: 174, endPoint x: 517, endPoint y: 165, distance: 12.2
click at [526, 174] on div "Creating owners & signers Authorization keys OpenAI Open in ChatGPT OpenAI Open…" at bounding box center [382, 281] width 564 height 473
click at [510, 149] on strong "REST API" at bounding box center [375, 153] width 286 height 19
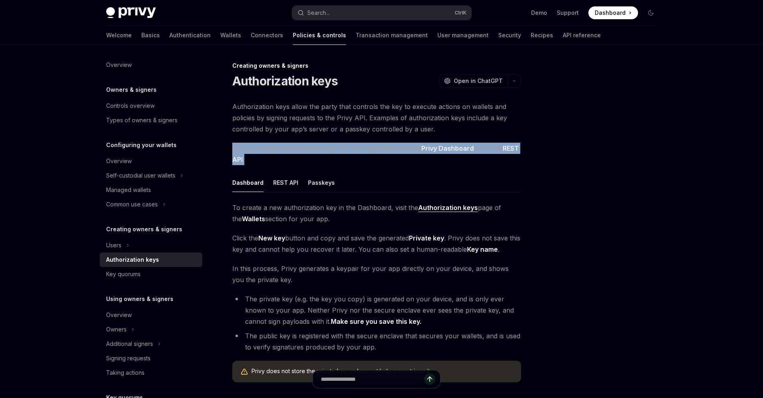
click at [510, 149] on strong "REST API" at bounding box center [375, 153] width 286 height 19
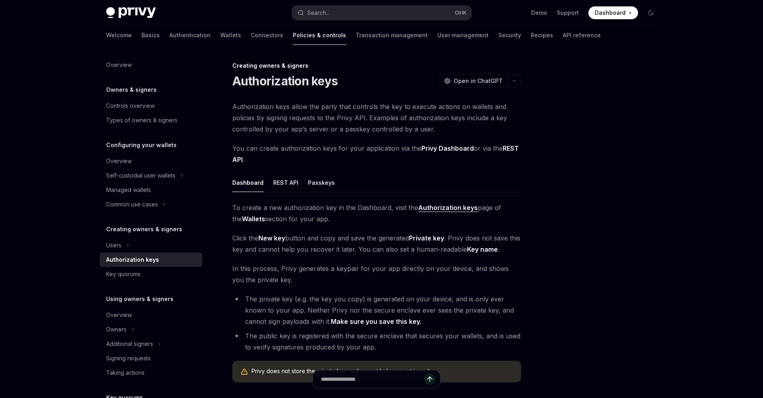
click at [566, 143] on div at bounding box center [603, 229] width 122 height 337
click at [286, 184] on button "REST API" at bounding box center [285, 182] width 25 height 19
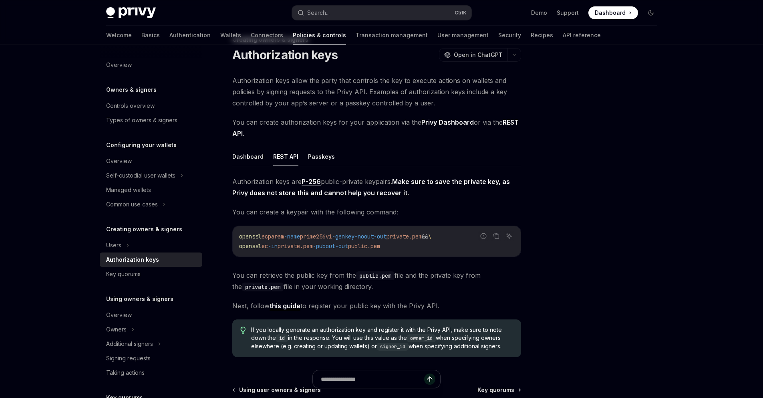
scroll to position [48, 0]
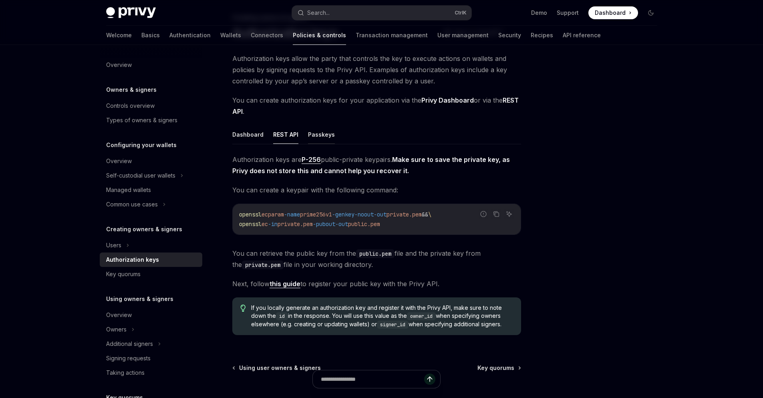
click at [310, 136] on button "Passkeys" at bounding box center [321, 134] width 27 height 19
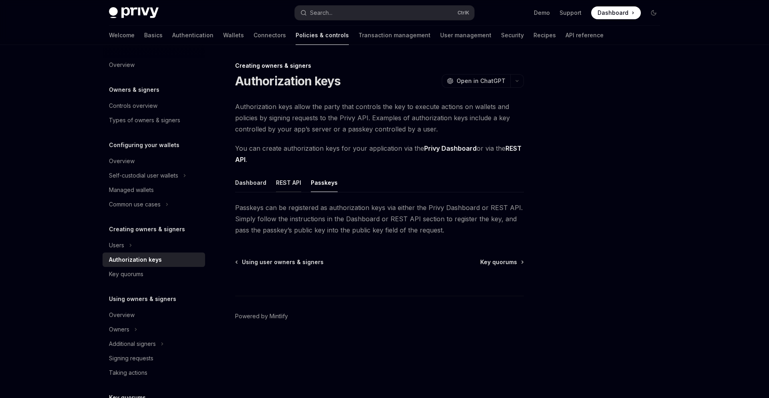
click at [294, 179] on button "REST API" at bounding box center [288, 182] width 25 height 19
type textarea "*"
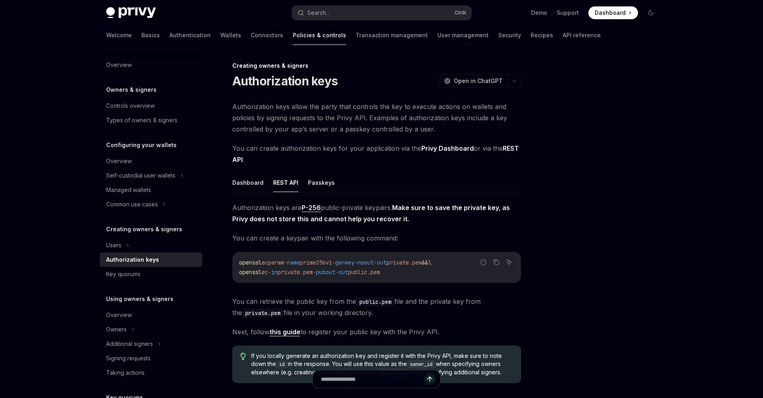
scroll to position [48, 0]
